Goal: Task Accomplishment & Management: Complete application form

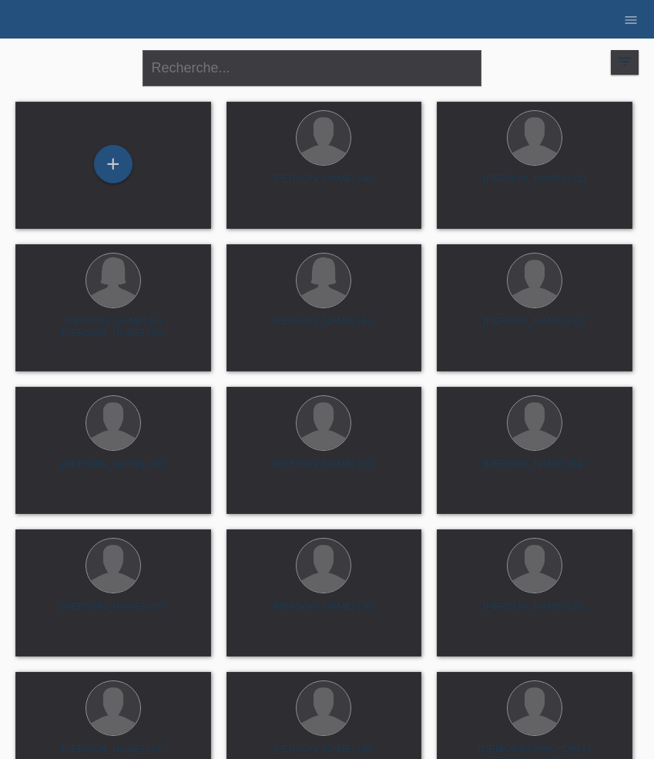
click at [225, 70] on input "text" at bounding box center [311, 68] width 339 height 36
type input "[PERSON_NAME]"
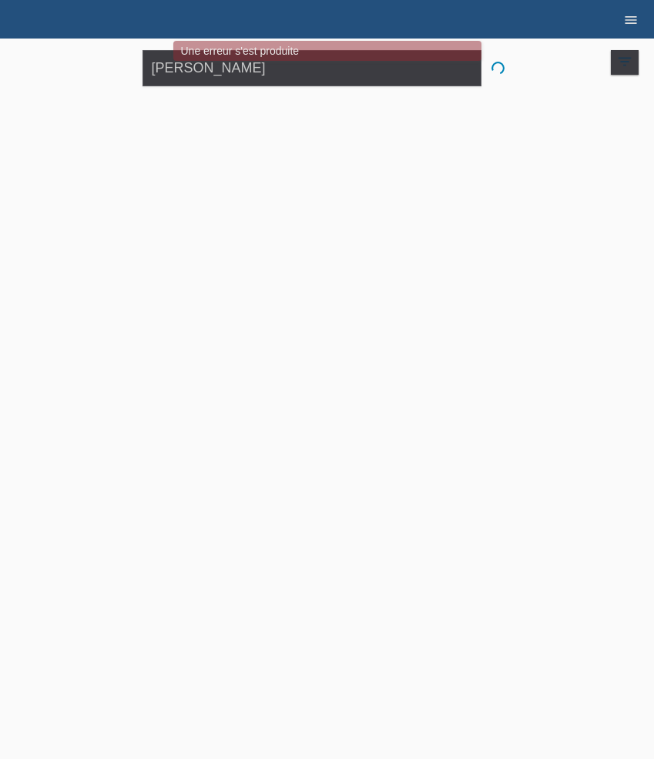
click at [630, 20] on icon "menu" at bounding box center [630, 19] width 15 height 15
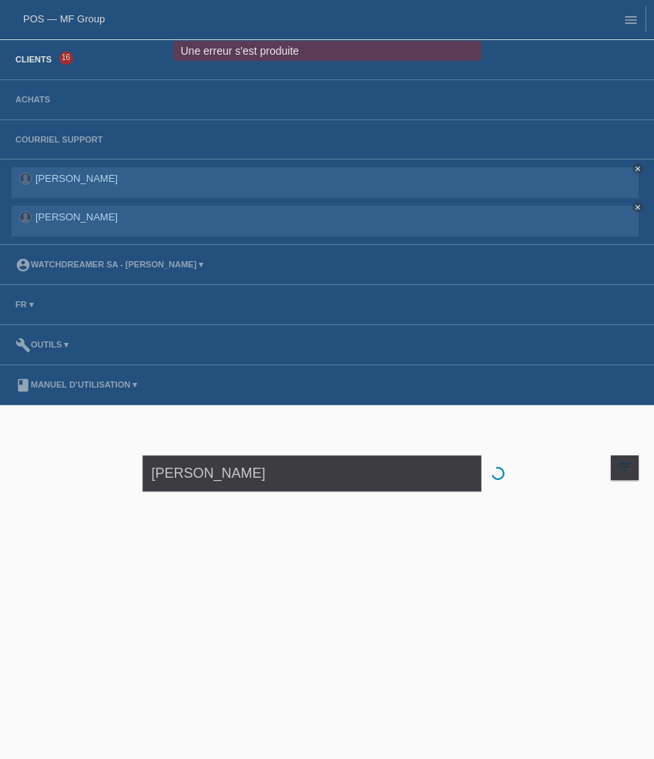
click at [44, 92] on li "Achats" at bounding box center [327, 100] width 654 height 40
click at [44, 99] on link "Achats" at bounding box center [33, 99] width 50 height 9
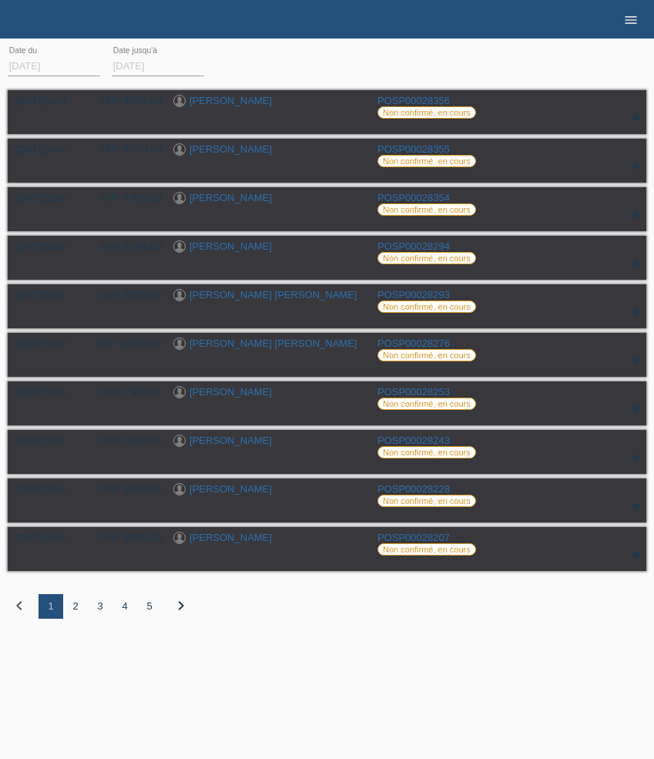
click at [633, 22] on icon "menu" at bounding box center [630, 19] width 15 height 15
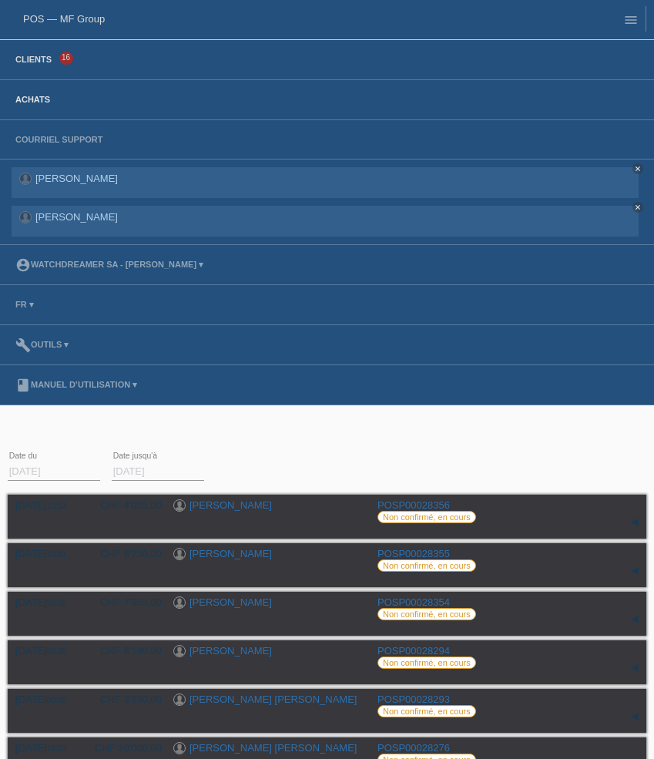
click at [45, 56] on link "Clients" at bounding box center [34, 59] width 52 height 9
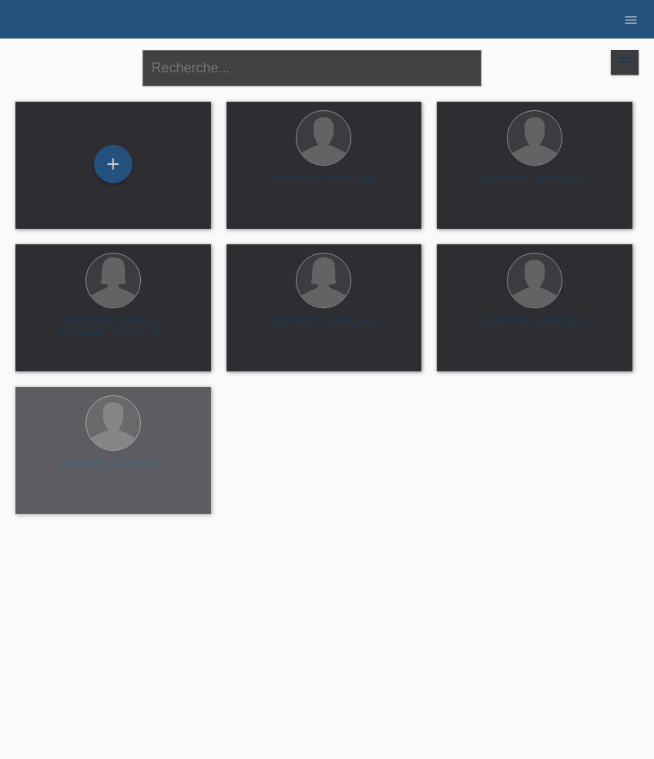
click at [209, 66] on input "text" at bounding box center [311, 68] width 339 height 36
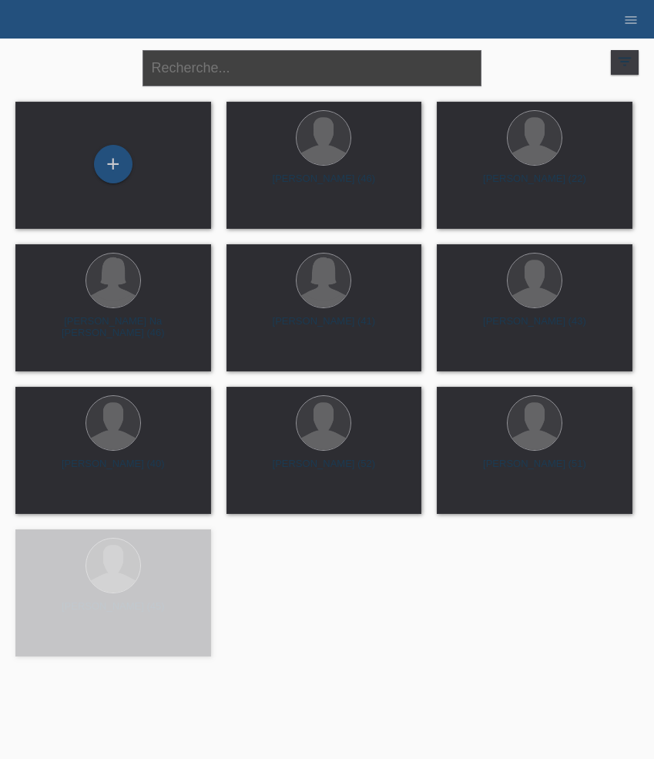
paste input "Adrian"
type input "Adrian"
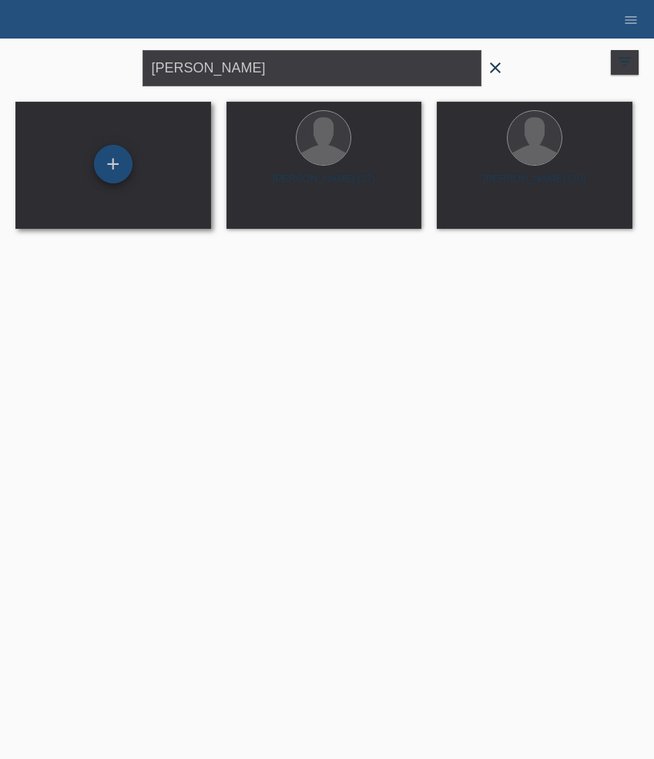
click at [116, 167] on div "+" at bounding box center [113, 164] width 39 height 39
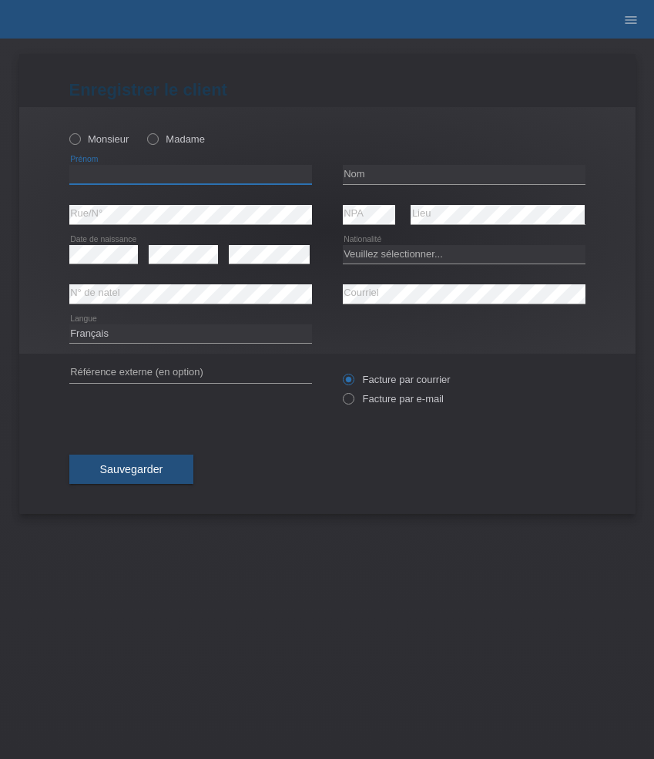
click at [158, 177] on input "text" at bounding box center [190, 174] width 243 height 19
paste input "Adrian"
type input "Adrian"
click at [95, 136] on label "Monsieur" at bounding box center [99, 139] width 60 height 12
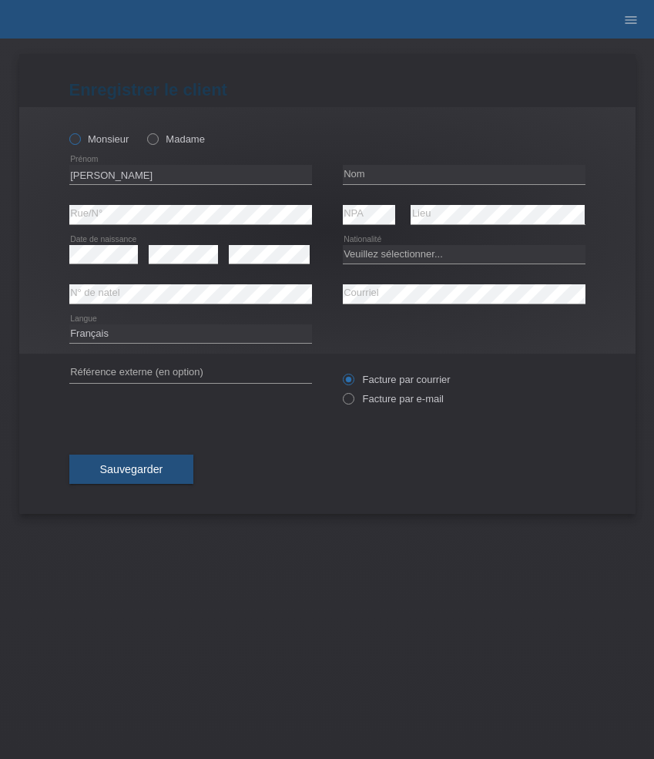
click at [79, 136] on input "Monsieur" at bounding box center [74, 138] width 10 height 10
radio input "true"
click at [412, 166] on input "text" at bounding box center [464, 174] width 243 height 19
paste input "Hottinger"
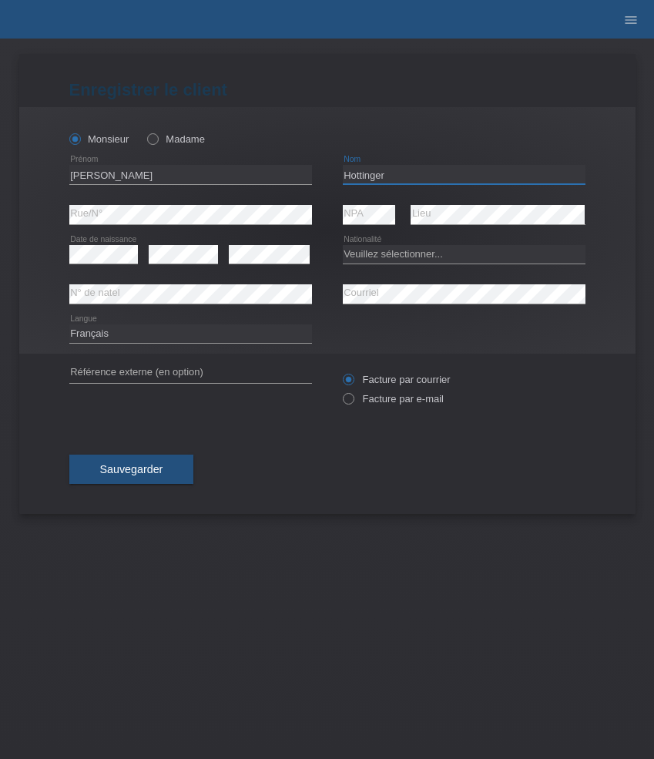
type input "Hottinger"
click at [377, 254] on select "Veuillez sélectionner... Suisse Allemagne Autriche Liechtenstein ------------ A…" at bounding box center [464, 254] width 243 height 18
select select "CH"
click at [343, 245] on select "Veuillez sélectionner... Suisse Allemagne Autriche Liechtenstein ------------ A…" at bounding box center [464, 254] width 243 height 18
click at [199, 264] on icon at bounding box center [183, 263] width 69 height 1
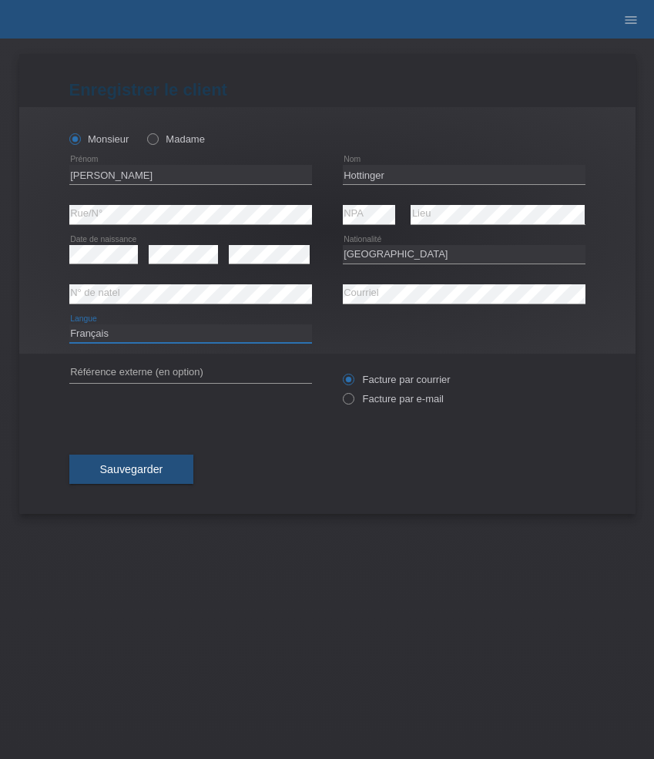
click at [193, 339] on select "Deutsch Français Italiano English" at bounding box center [190, 333] width 243 height 18
select select "de"
click at [69, 324] on select "Deutsch Français Italiano English" at bounding box center [190, 333] width 243 height 18
click at [369, 404] on label "Facture par e-mail" at bounding box center [393, 399] width 101 height 12
click at [353, 405] on input "Facture par e-mail" at bounding box center [348, 402] width 10 height 19
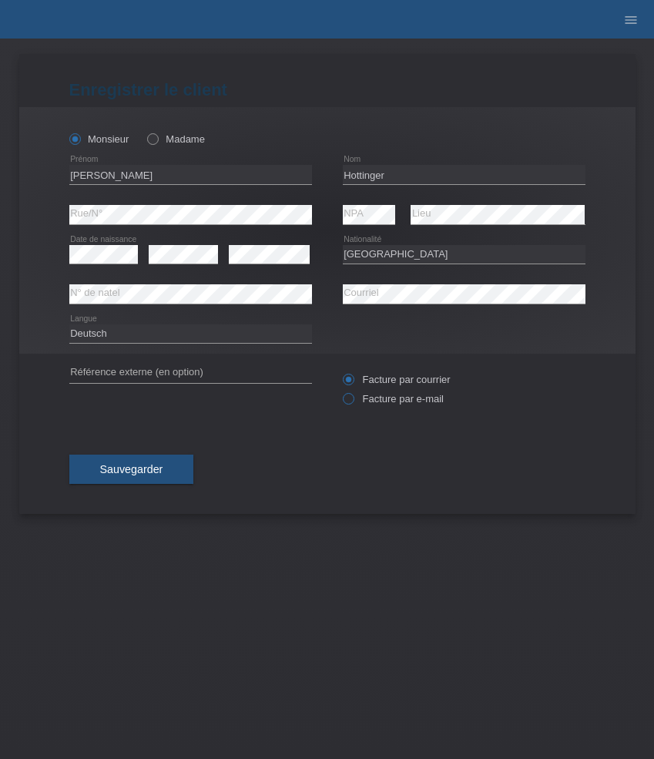
radio input "true"
click at [146, 477] on button "Sauvegarder" at bounding box center [131, 468] width 125 height 29
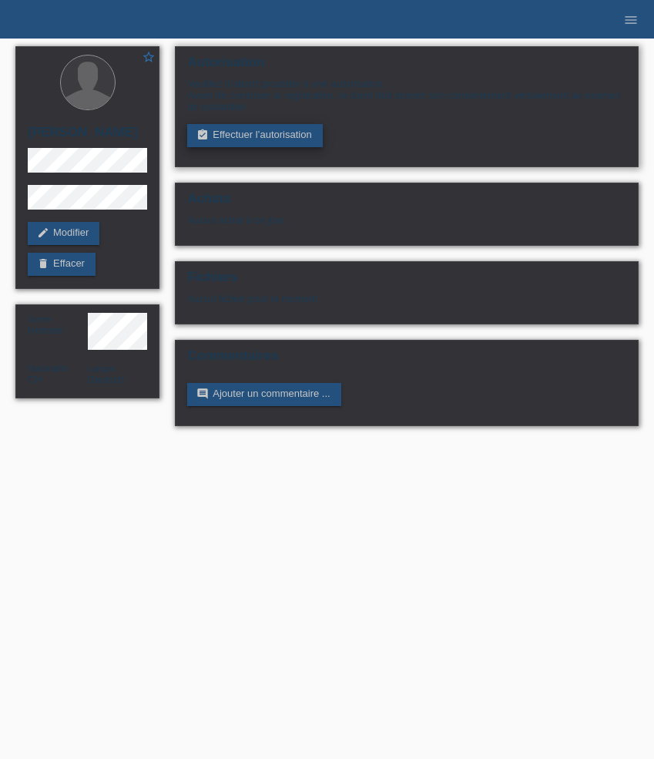
click at [275, 139] on link "assignment_turned_in Effectuer l’autorisation" at bounding box center [254, 135] width 135 height 23
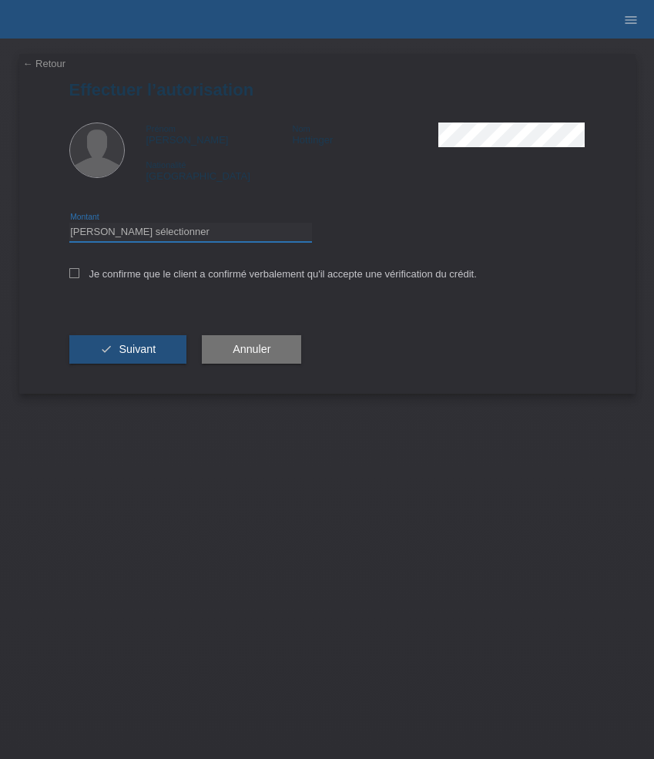
click at [163, 235] on select "Veuillez sélectionner CHF 1.00 - CHF 499.00 CHF 500.00 - CHF 1'999.00 CHF 2'000…" at bounding box center [190, 232] width 243 height 18
select select "3"
click at [69, 225] on select "Veuillez sélectionner CHF 1.00 - CHF 499.00 CHF 500.00 - CHF 1'999.00 CHF 2'000…" at bounding box center [190, 232] width 243 height 18
click at [127, 278] on label "Je confirme que le client a confirmé verbalement qu'il accepte une vérification…" at bounding box center [272, 274] width 407 height 12
click at [79, 278] on input "Je confirme que le client a confirmé verbalement qu'il accepte une vérification…" at bounding box center [74, 273] width 10 height 10
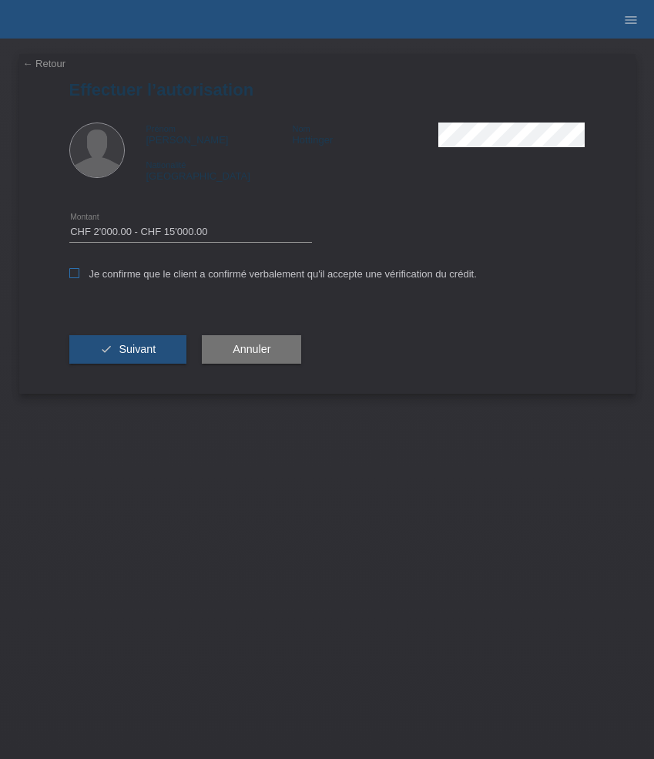
checkbox input "true"
click at [127, 359] on button "check Suivant" at bounding box center [128, 349] width 118 height 29
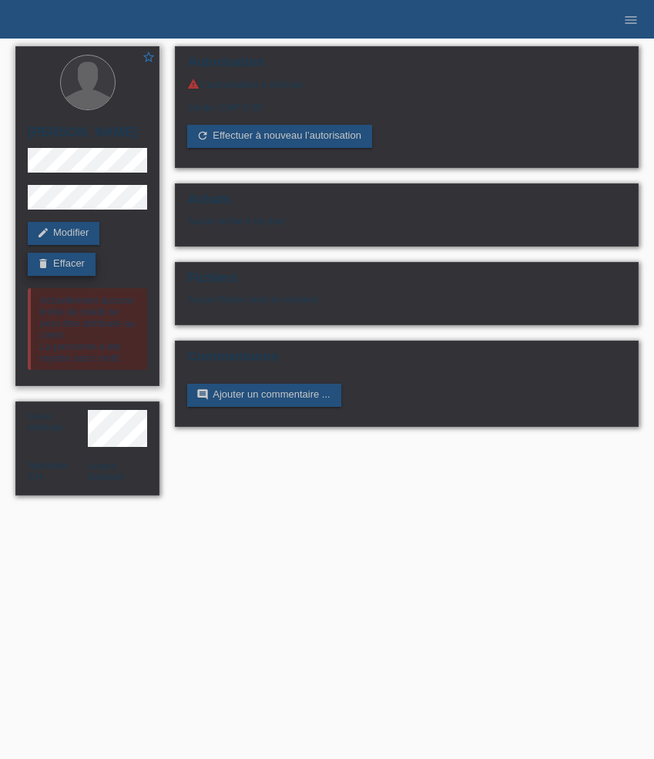
click at [70, 259] on link "delete Effacer" at bounding box center [62, 264] width 68 height 23
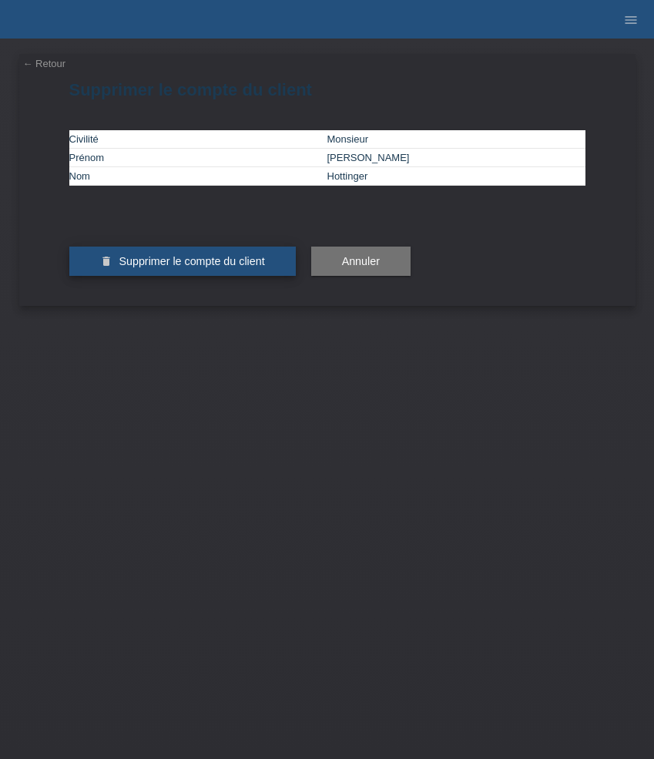
click at [205, 267] on span "Supprimer le compte du client" at bounding box center [192, 261] width 146 height 12
